Goal: Information Seeking & Learning: Learn about a topic

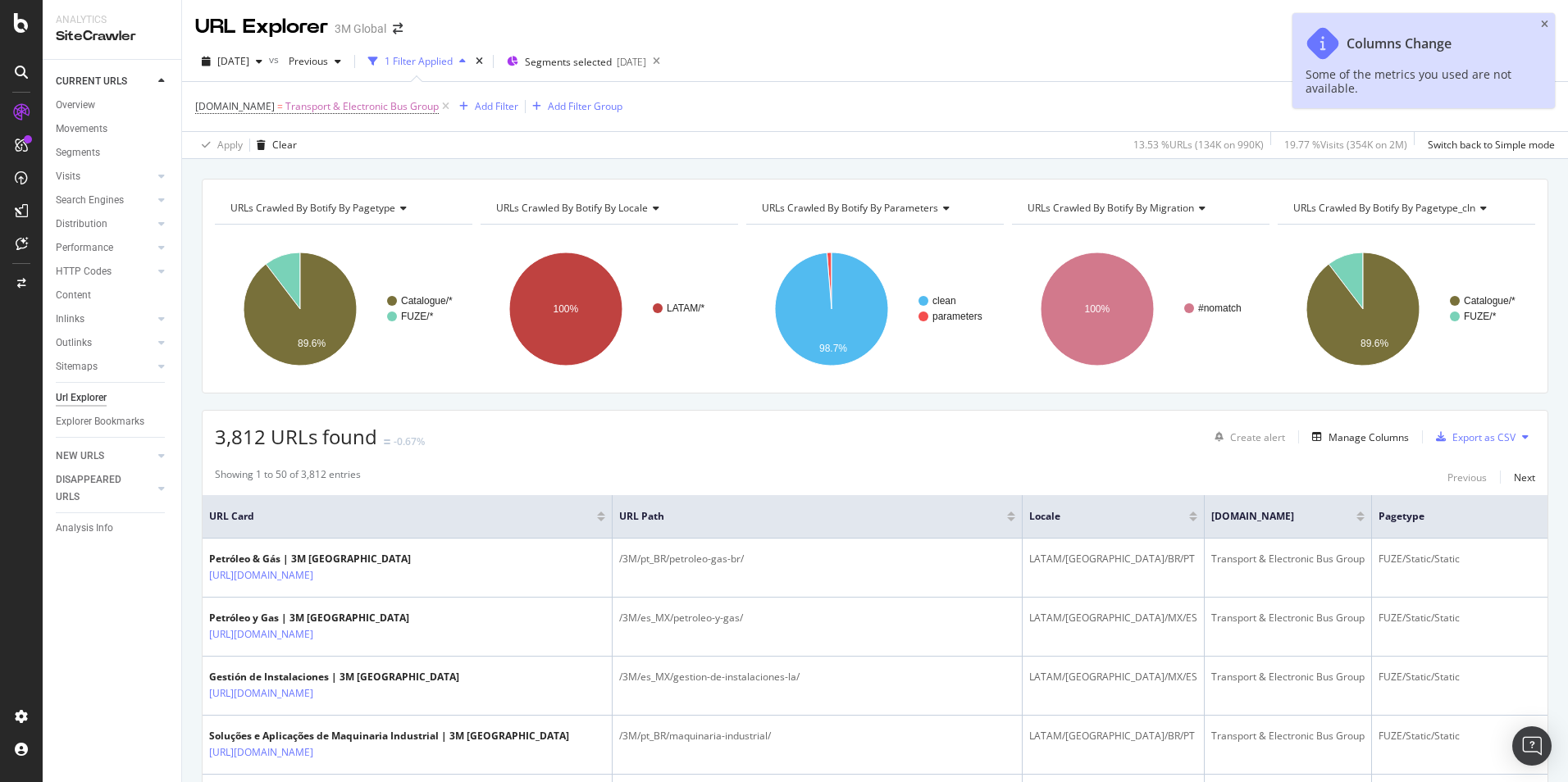
click at [1545, 26] on icon "close toast" at bounding box center [1544, 24] width 7 height 10
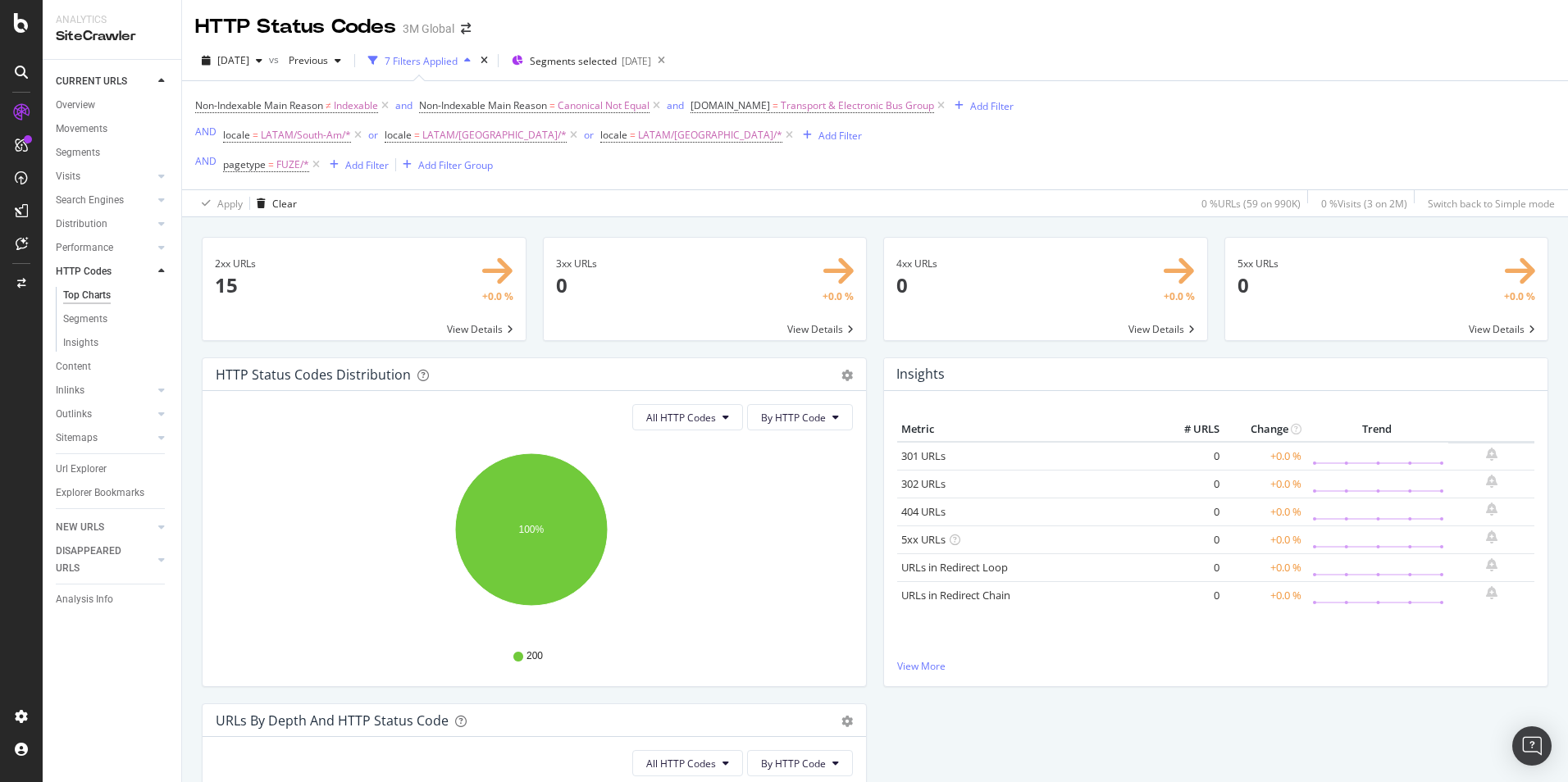
click at [160, 272] on icon at bounding box center [161, 271] width 6 height 10
click at [162, 176] on icon at bounding box center [161, 176] width 6 height 10
click at [162, 202] on icon at bounding box center [161, 200] width 6 height 10
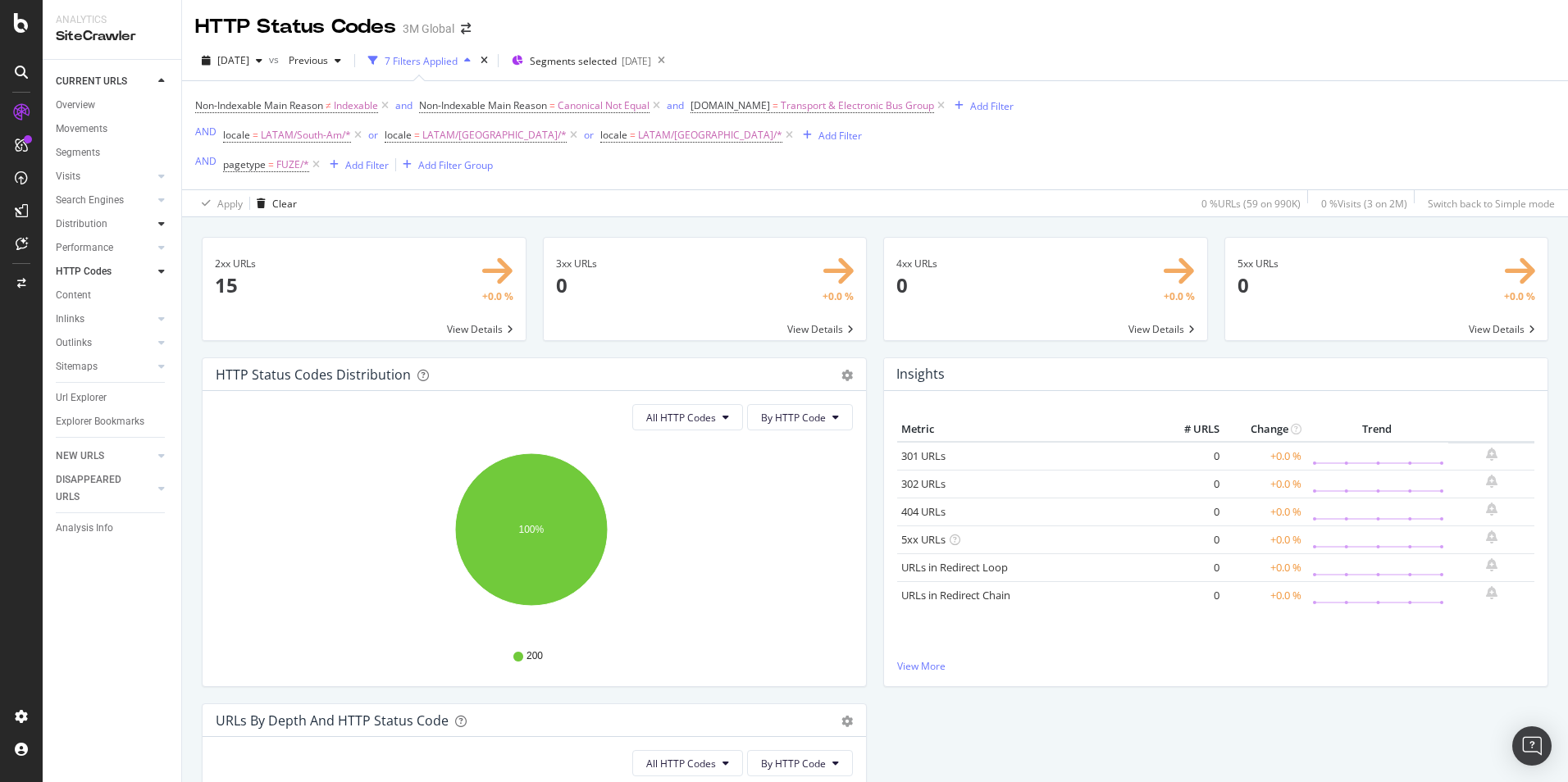
click at [157, 226] on div at bounding box center [162, 224] width 17 height 17
click at [159, 247] on icon at bounding box center [161, 247] width 6 height 10
click at [162, 318] on icon at bounding box center [161, 318] width 6 height 10
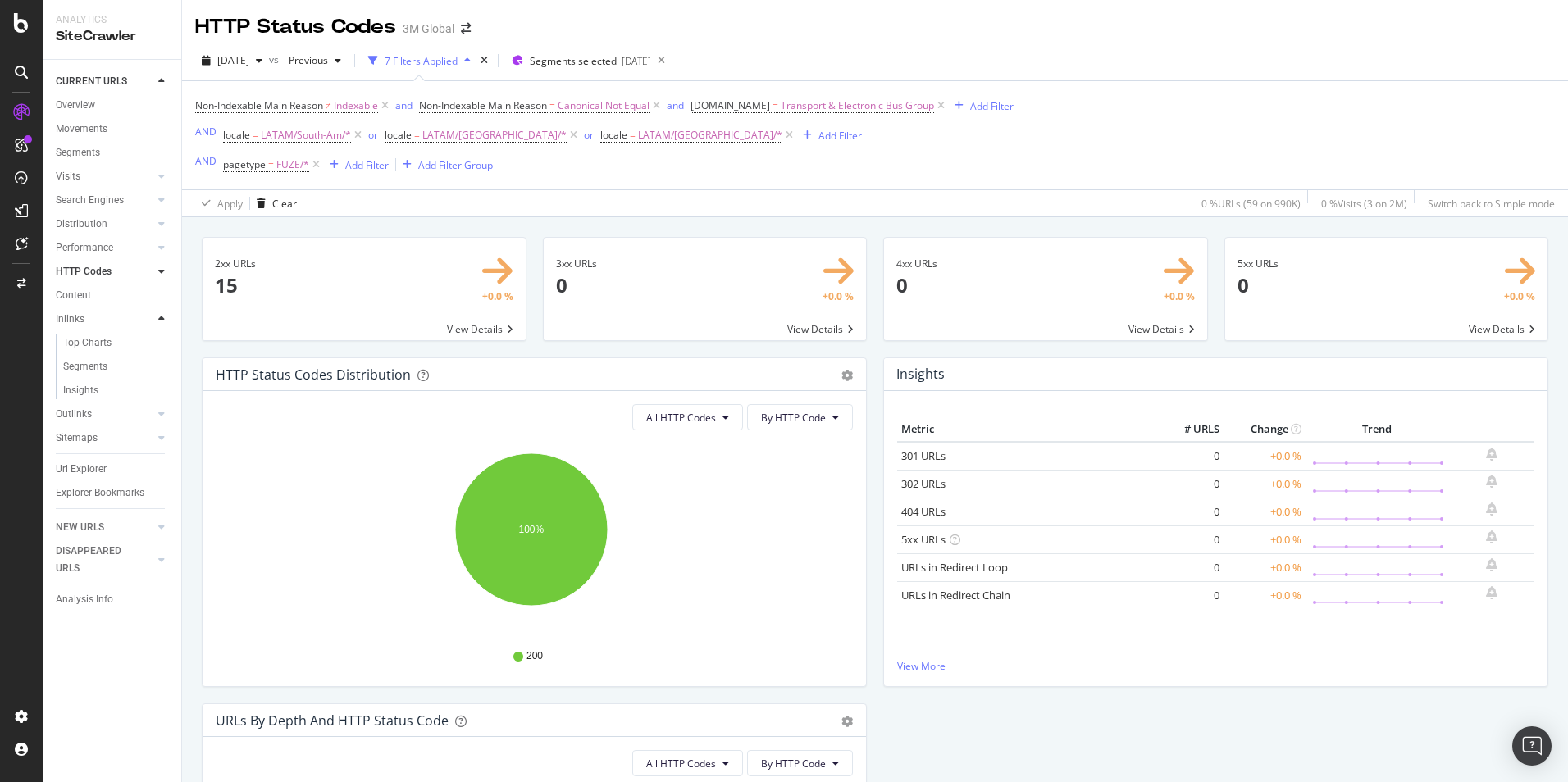
click at [162, 318] on icon at bounding box center [161, 318] width 6 height 10
click at [160, 340] on icon at bounding box center [161, 342] width 6 height 10
click at [162, 372] on div at bounding box center [162, 366] width 17 height 17
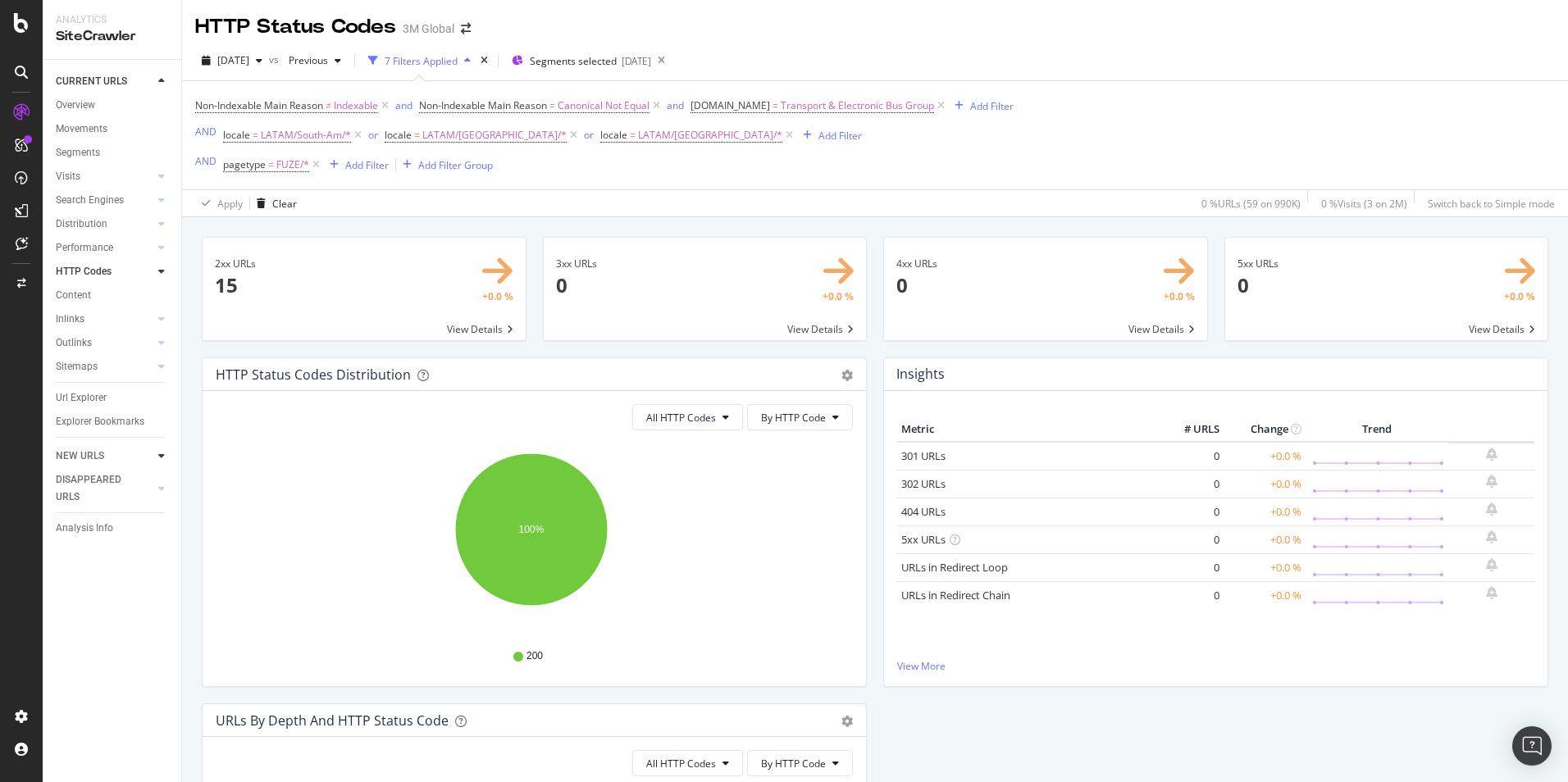
click at [160, 453] on icon at bounding box center [161, 455] width 6 height 10
click at [162, 464] on icon at bounding box center [161, 464] width 6 height 10
click at [163, 134] on icon at bounding box center [161, 138] width 6 height 10
click at [160, 81] on icon at bounding box center [161, 81] width 6 height 10
click at [162, 365] on icon at bounding box center [161, 366] width 6 height 10
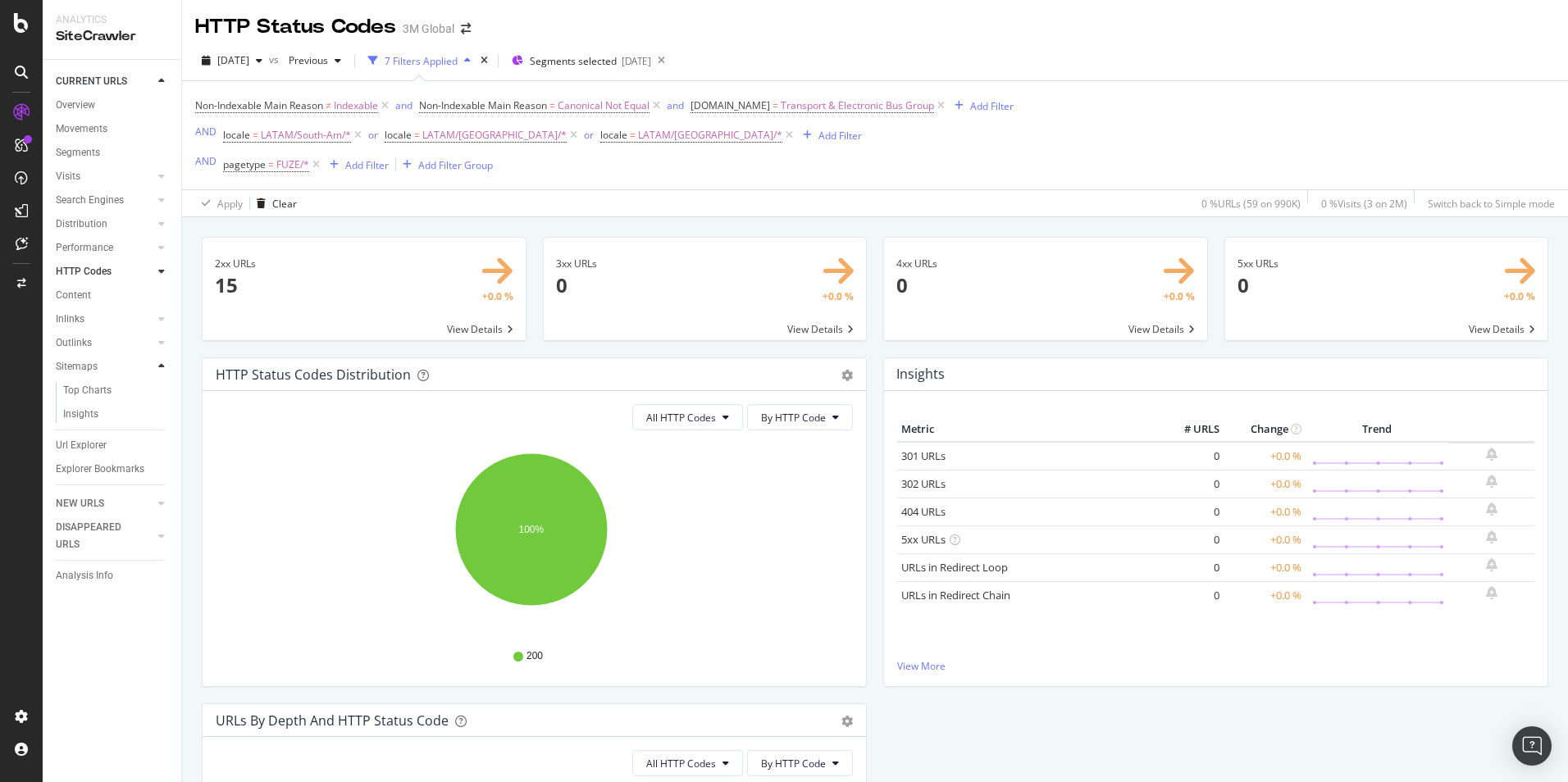
click at [162, 365] on icon at bounding box center [161, 366] width 6 height 10
click at [165, 318] on div at bounding box center [162, 318] width 17 height 17
click at [159, 341] on icon at bounding box center [161, 342] width 6 height 10
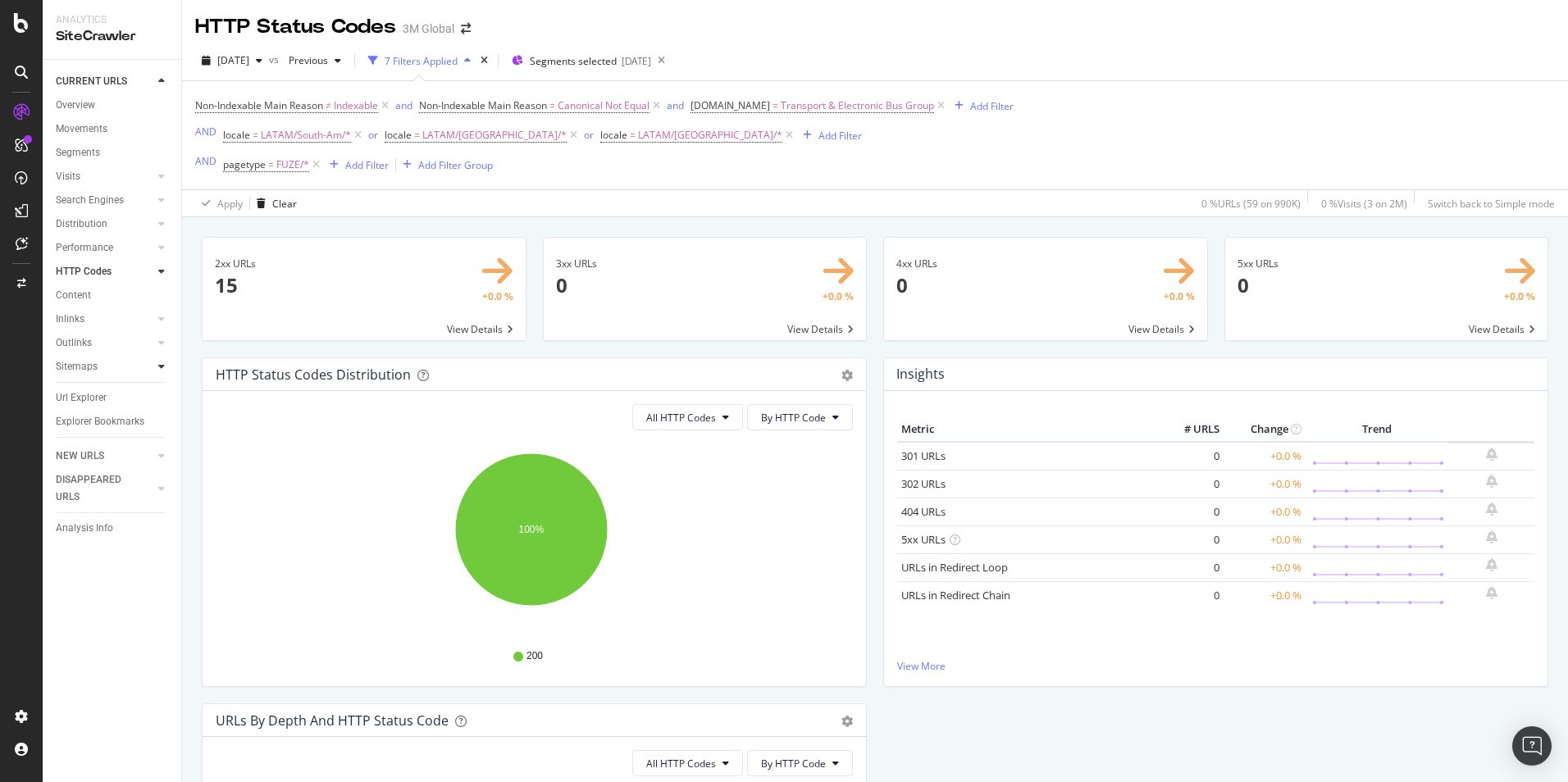
click at [159, 368] on icon at bounding box center [161, 366] width 6 height 10
click at [164, 455] on icon at bounding box center [161, 455] width 6 height 10
click at [161, 318] on icon at bounding box center [161, 318] width 6 height 10
click at [95, 346] on div "Top Charts" at bounding box center [87, 342] width 49 height 17
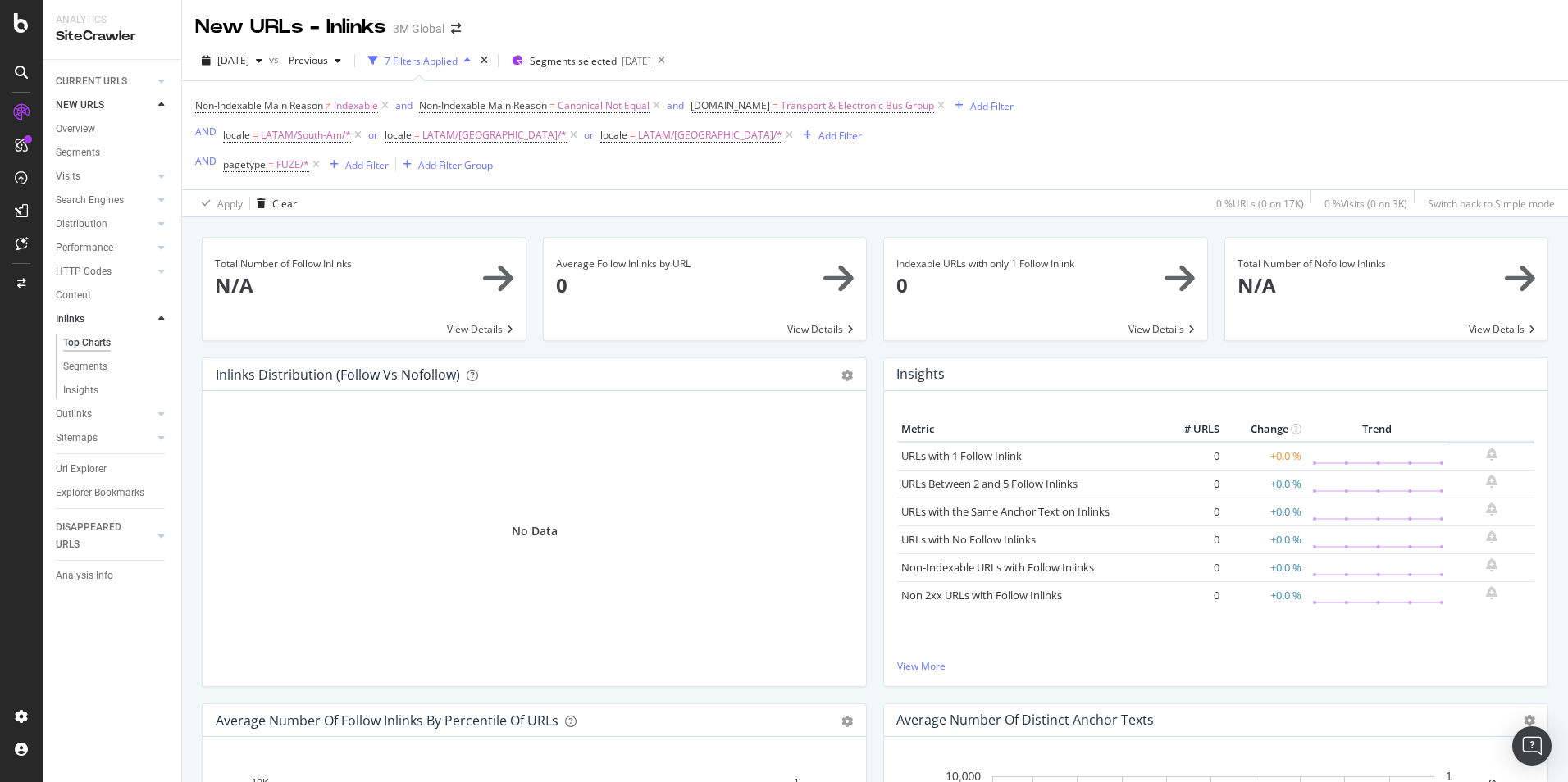
click at [160, 318] on icon at bounding box center [161, 318] width 6 height 10
click at [162, 105] on icon at bounding box center [161, 105] width 6 height 10
click at [156, 140] on div at bounding box center [162, 138] width 17 height 17
